Goal: Task Accomplishment & Management: Manage account settings

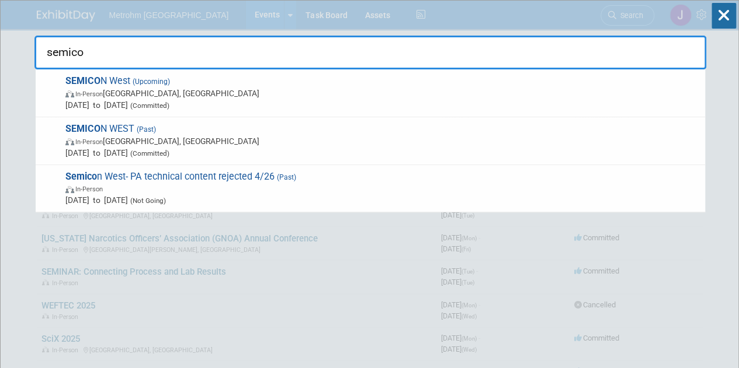
type input "semicon"
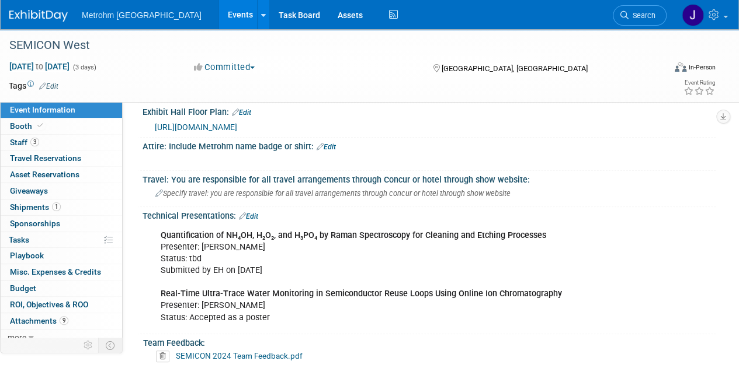
scroll to position [434, 0]
click at [256, 212] on link "Edit" at bounding box center [248, 216] width 19 height 8
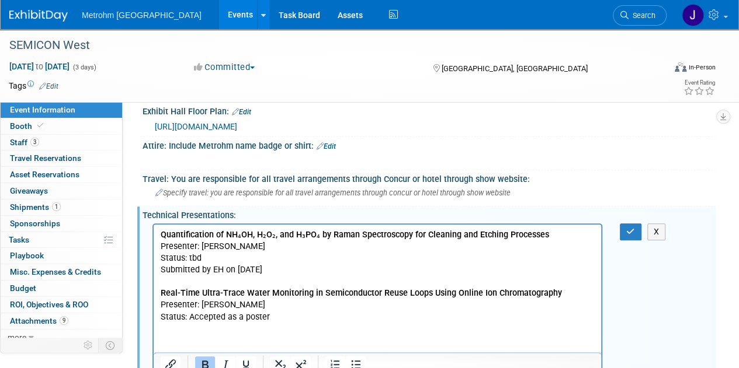
scroll to position [0, 0]
click at [228, 258] on p "Quantification of NH₄OH, H₂O₂, and H₃PO₄ by Raman Spectroscopy for Cleaning and…" at bounding box center [378, 277] width 434 height 94
click at [634, 228] on icon "button" at bounding box center [630, 232] width 9 height 8
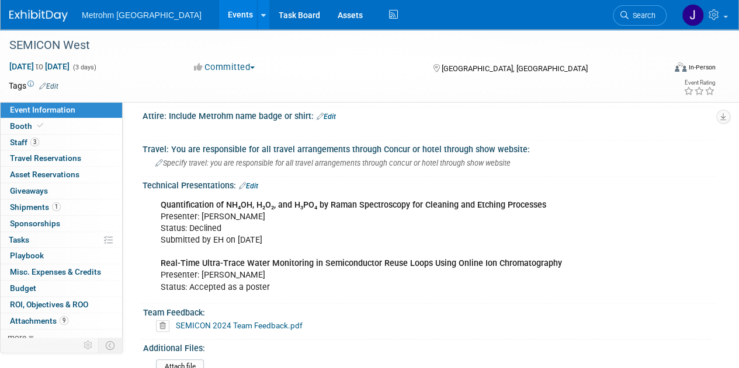
scroll to position [463, 0]
click at [75, 141] on link "3 Staff 3" at bounding box center [61, 143] width 121 height 16
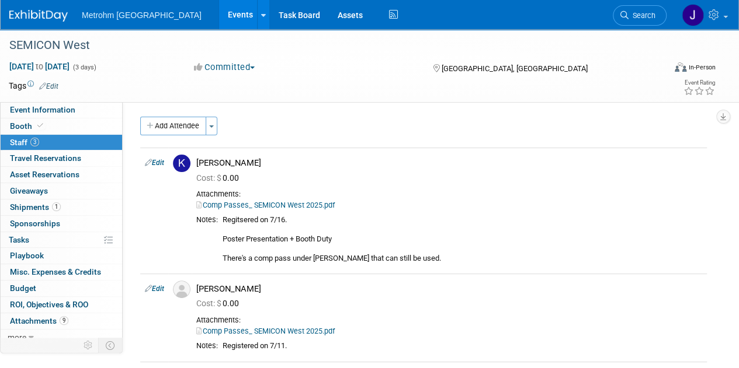
scroll to position [0, 0]
click at [83, 112] on link "Event Information" at bounding box center [61, 110] width 121 height 16
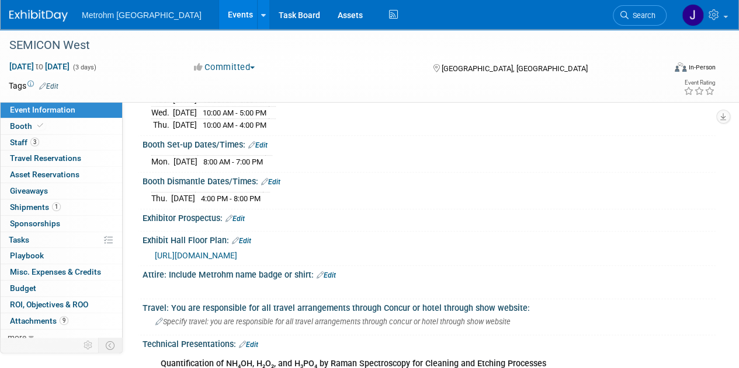
scroll to position [452, 0]
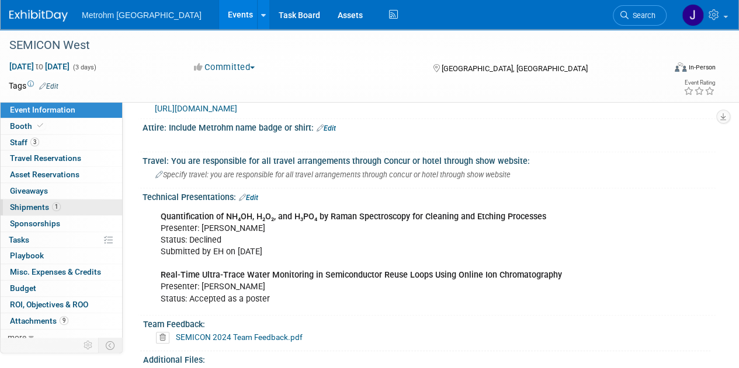
click at [86, 209] on link "1 Shipments 1" at bounding box center [61, 208] width 121 height 16
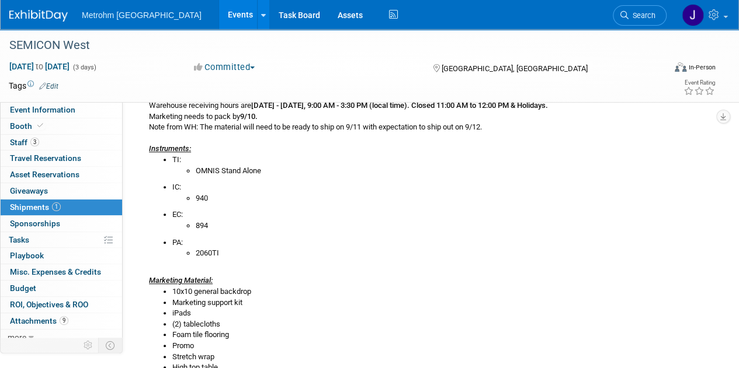
scroll to position [257, 0]
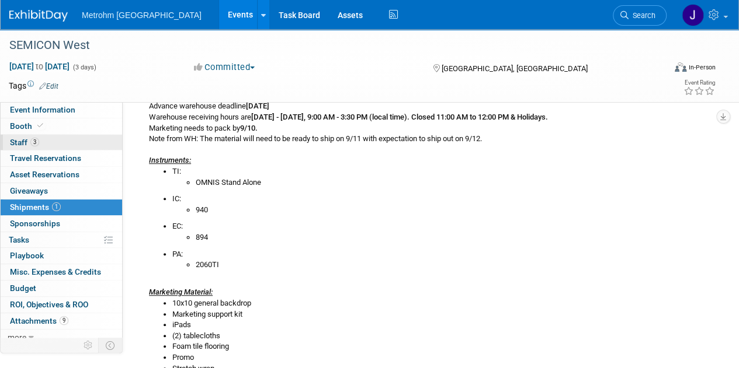
click at [72, 143] on link "3 Staff 3" at bounding box center [61, 143] width 121 height 16
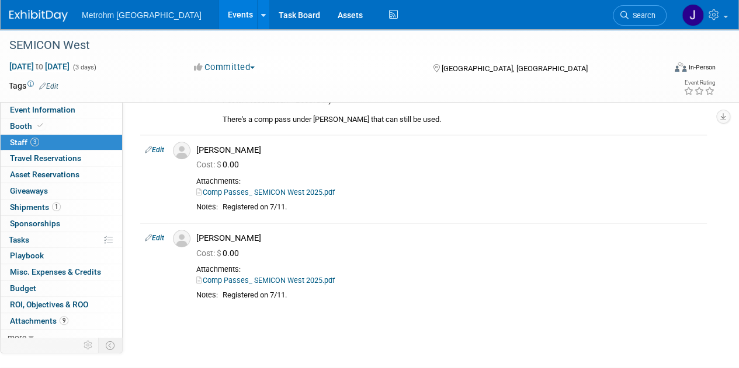
scroll to position [142, 0]
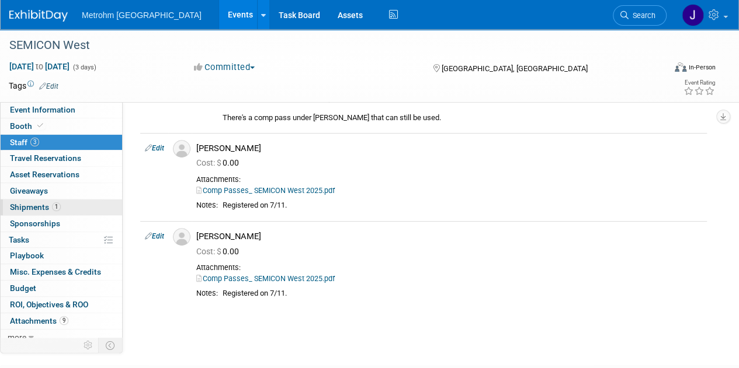
click at [84, 206] on link "1 Shipments 1" at bounding box center [61, 208] width 121 height 16
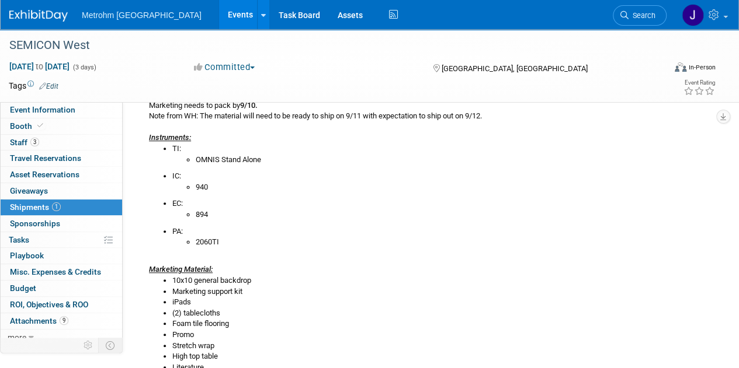
scroll to position [272, 0]
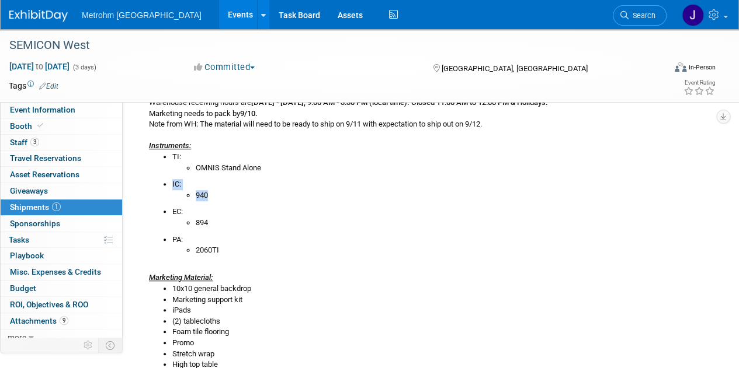
drag, startPoint x: 173, startPoint y: 182, endPoint x: 214, endPoint y: 191, distance: 41.9
click at [214, 191] on li "IC: 940" at bounding box center [439, 190] width 534 height 22
click at [221, 199] on li "940" at bounding box center [451, 195] width 511 height 11
click at [272, 263] on div "Advance warehouse starts August 28, 2025 Advance warehouse deadline September 2…" at bounding box center [423, 242] width 566 height 335
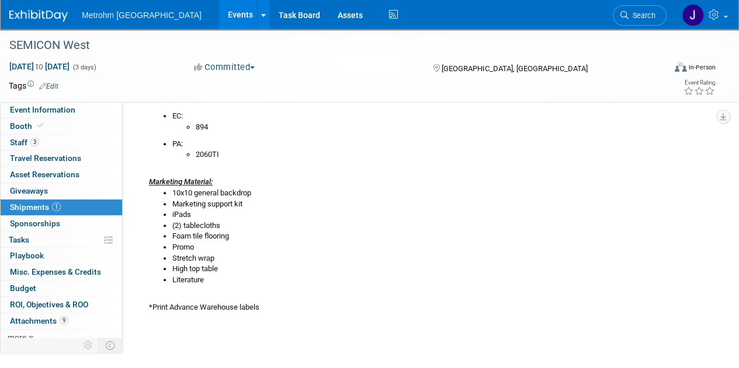
scroll to position [369, 0]
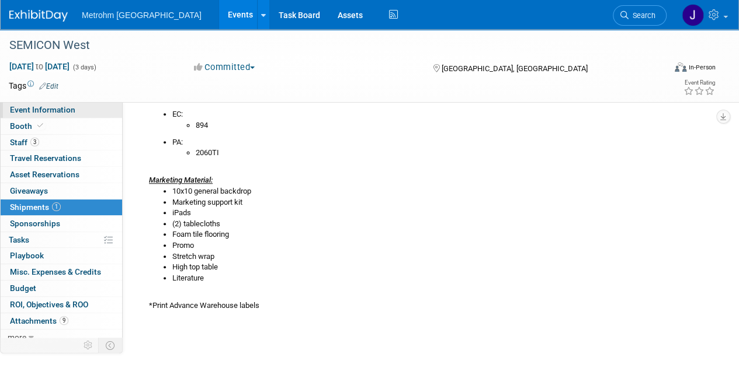
click at [74, 106] on link "Event Information" at bounding box center [61, 110] width 121 height 16
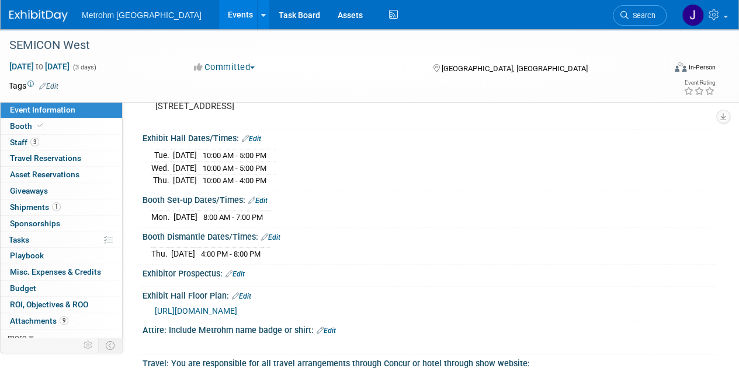
scroll to position [272, 0]
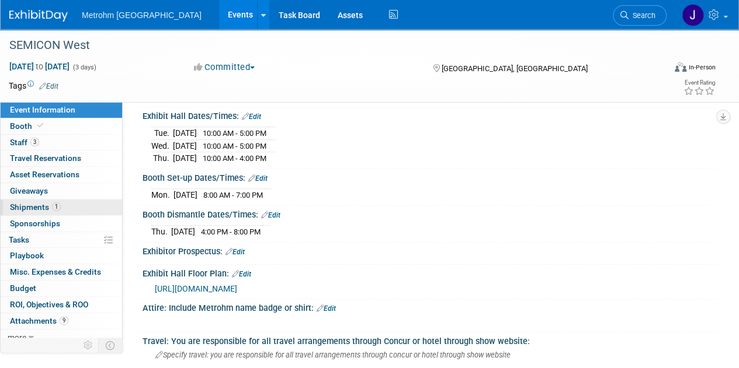
click at [88, 206] on link "1 Shipments 1" at bounding box center [61, 208] width 121 height 16
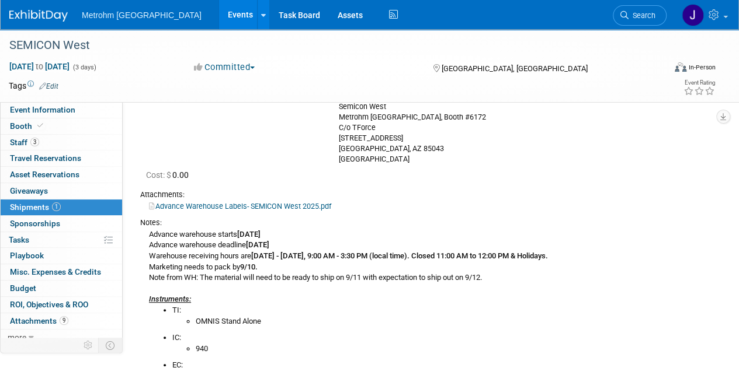
scroll to position [0, 0]
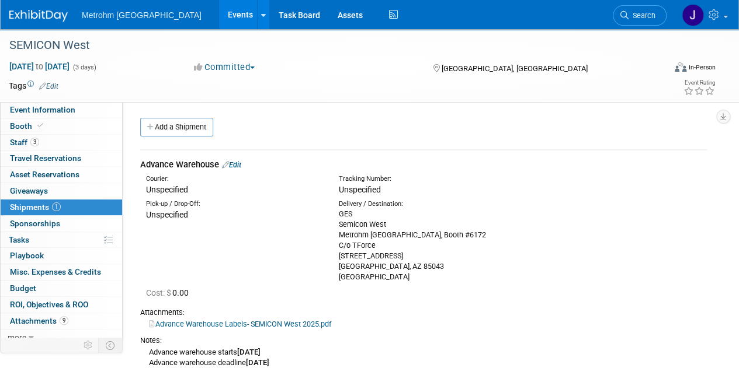
click at [44, 22] on div "Metrohm USA Events Add Event Bulk Upload Events Shareable Event Boards Recently…" at bounding box center [361, 14] width 705 height 29
click at [41, 15] on img at bounding box center [38, 16] width 58 height 12
